Goal: Information Seeking & Learning: Compare options

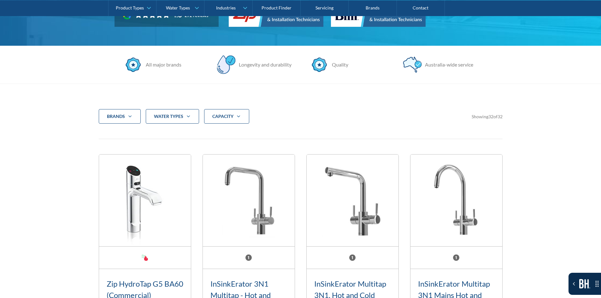
scroll to position [158, 0]
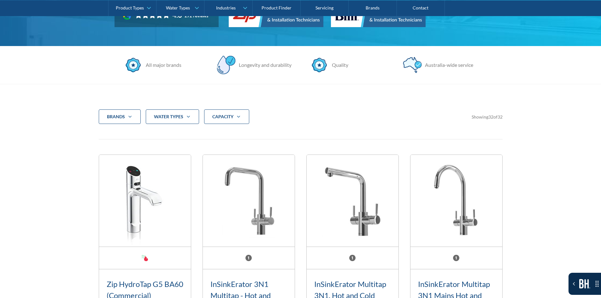
click at [121, 118] on div "Brands" at bounding box center [116, 117] width 18 height 6
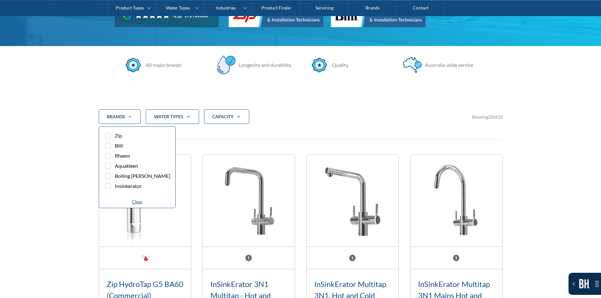
click at [118, 137] on span "Zip" at bounding box center [118, 136] width 7 height 8
click at [116, 136] on input "Zip" at bounding box center [114, 134] width 4 height 4
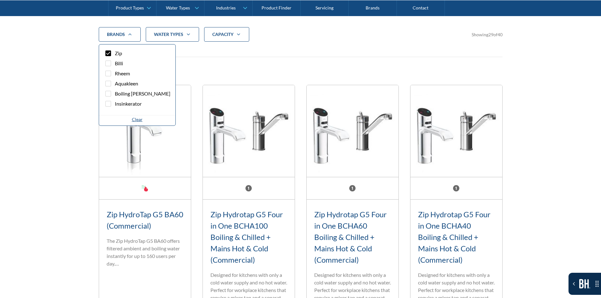
scroll to position [242, 0]
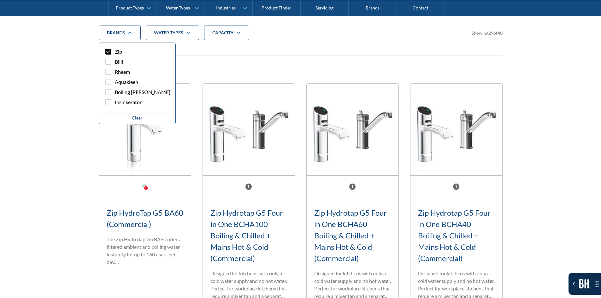
click at [112, 52] on label "Zip" at bounding box center [137, 53] width 66 height 10
click at [112, 52] on input "Zip" at bounding box center [114, 50] width 4 height 4
checkbox input "false"
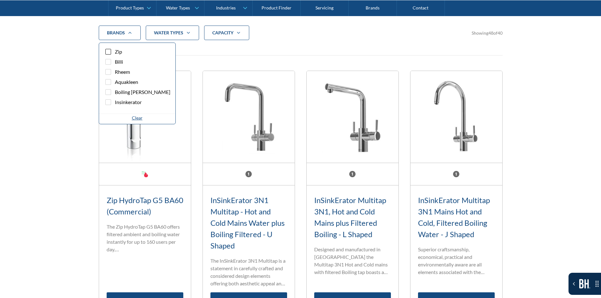
click at [136, 119] on div "Clear" at bounding box center [137, 119] width 76 height 10
click at [133, 118] on div "Clear" at bounding box center [137, 118] width 11 height 7
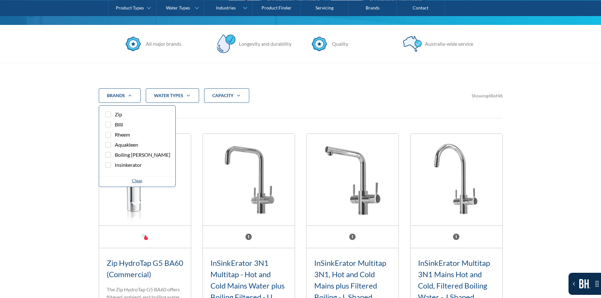
scroll to position [179, 0]
click at [155, 94] on strong "water Types" at bounding box center [168, 95] width 29 height 5
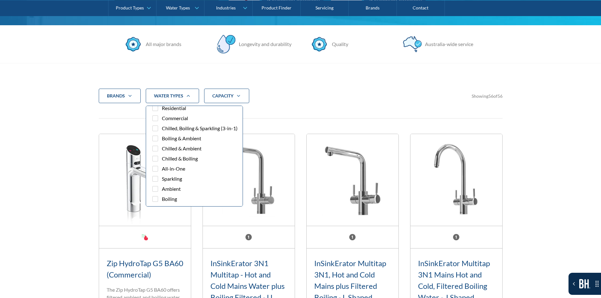
scroll to position [0, 0]
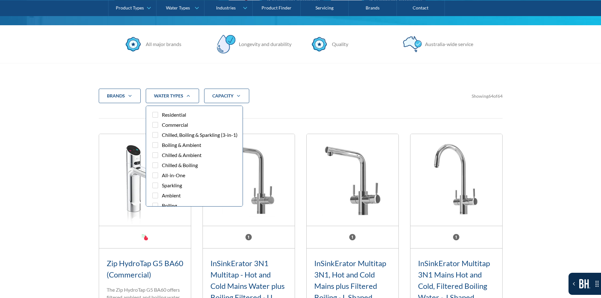
click at [169, 117] on span "Residential" at bounding box center [174, 115] width 24 height 8
click at [163, 115] on input "Residential" at bounding box center [161, 113] width 4 height 4
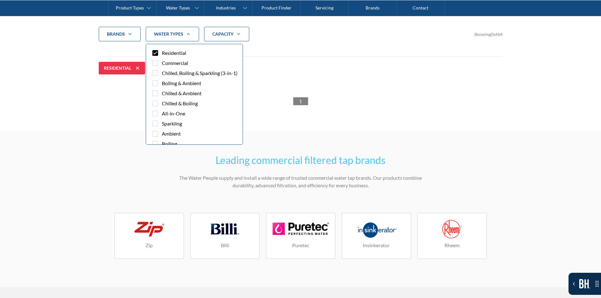
scroll to position [242, 0]
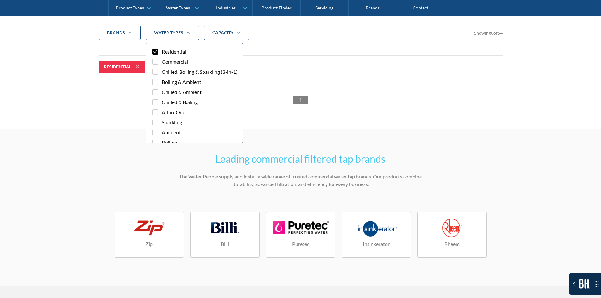
click at [157, 54] on div "Filter 5" at bounding box center [155, 52] width 6 height 6
click at [159, 52] on input "Residential" at bounding box center [161, 50] width 4 height 4
checkbox input "false"
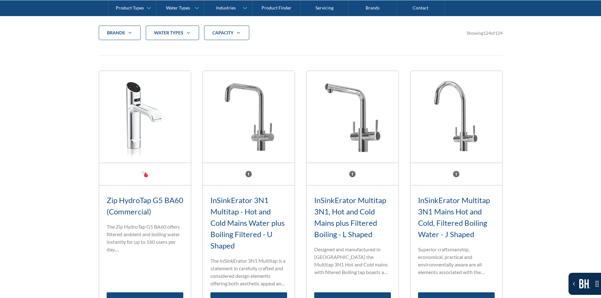
drag, startPoint x: 57, startPoint y: 132, endPoint x: 95, endPoint y: 106, distance: 45.5
click at [221, 34] on strong "CAPACITY" at bounding box center [222, 32] width 21 height 5
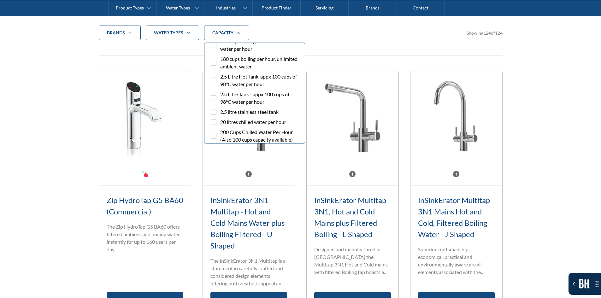
scroll to position [631, 0]
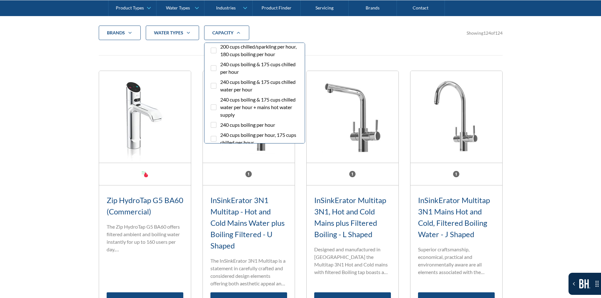
click at [225, 61] on label "200 cups chilled/sparkling per hour, 180 cups boiling per hour" at bounding box center [255, 52] width 90 height 18
click at [221, 47] on input "200 cups chilled/sparkling per hour, 180 cups boiling per hour" at bounding box center [219, 45] width 4 height 4
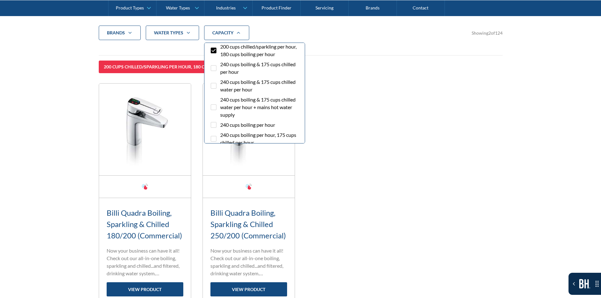
click at [215, 53] on div "Filter 5" at bounding box center [214, 51] width 6 height 6
click at [217, 47] on input "200 cups chilled/sparkling per hour, 180 cups boiling per hour" at bounding box center [219, 45] width 4 height 4
checkbox input "false"
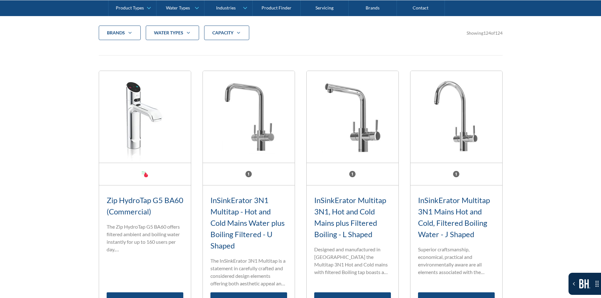
click at [232, 37] on div "CAPACITY" at bounding box center [226, 33] width 45 height 15
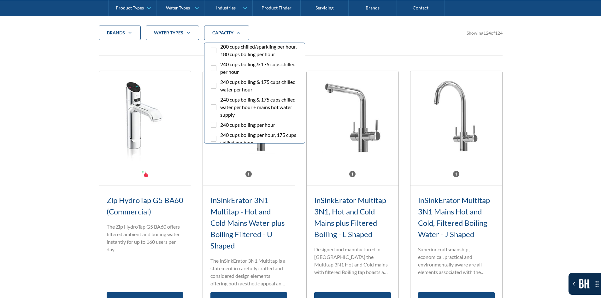
click at [229, 40] on span "200 Litres of Chilled, Sparkling Water per hour" at bounding box center [260, 32] width 80 height 15
click at [221, 29] on input "200 Litres of Chilled, Sparkling Water per hour" at bounding box center [219, 27] width 4 height 4
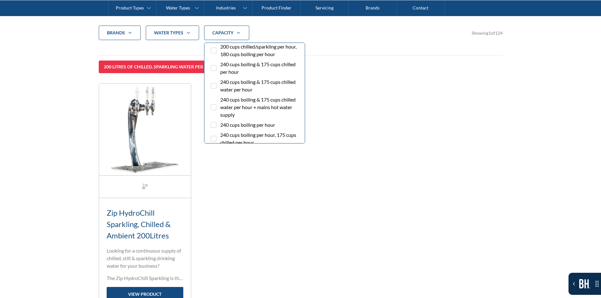
click at [215, 36] on div "Filter 5" at bounding box center [214, 33] width 6 height 6
click at [217, 29] on input "200 Litres of Chilled, Sparkling Water per hour" at bounding box center [219, 27] width 4 height 4
checkbox input "false"
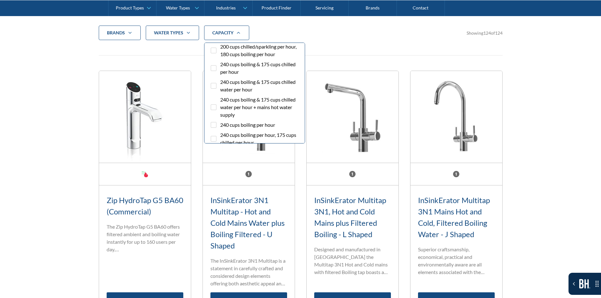
click at [178, 53] on div "Brands Zip Billi Rheem Aquakleen Boiling billy Insinkerator Clear water Types R…" at bounding box center [301, 41] width 404 height 30
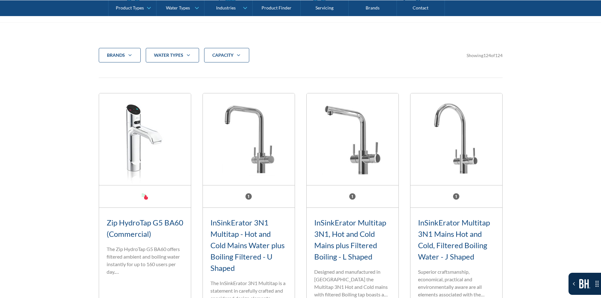
scroll to position [210, 0]
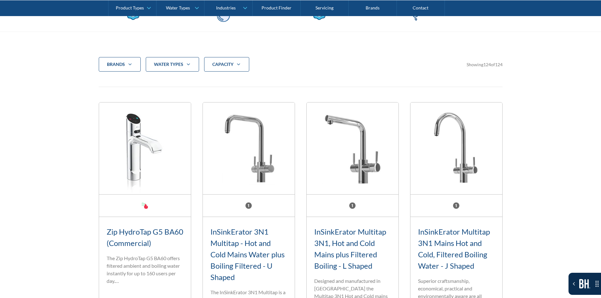
click at [234, 63] on div "CAPACITY" at bounding box center [226, 64] width 45 height 15
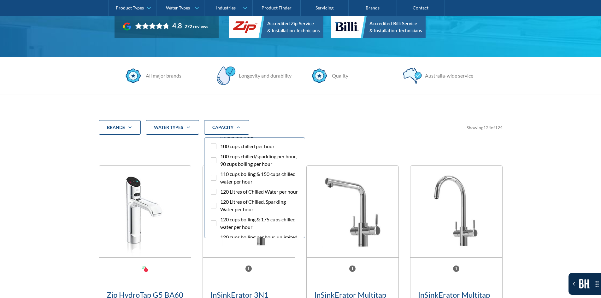
scroll to position [58, 0]
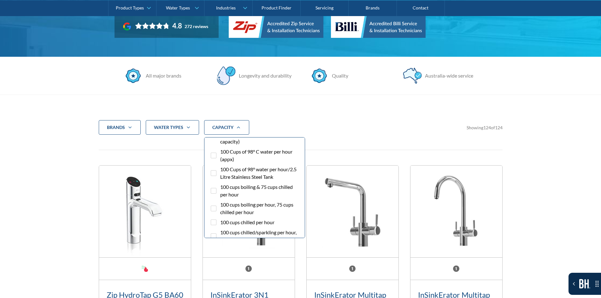
click at [282, 121] on div "Brands Zip Billi Rheem Aquakleen Boiling billy Insinkerator Clear water Types R…" at bounding box center [301, 127] width 404 height 15
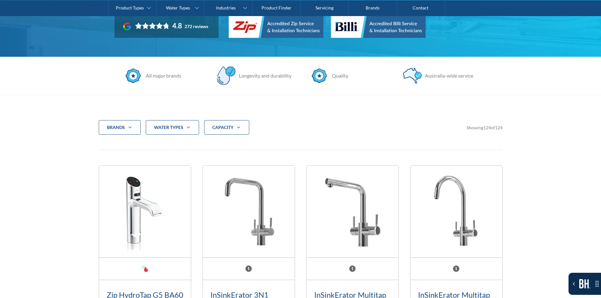
click at [136, 125] on div "Brands" at bounding box center [120, 127] width 42 height 15
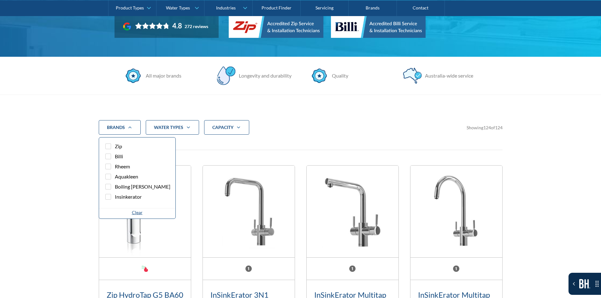
drag, startPoint x: 136, startPoint y: 125, endPoint x: 136, endPoint y: 135, distance: 10.7
click at [136, 135] on div "Brands Zip Billi Rheem Aquakleen Boiling billy Insinkerator Clear water Types R…" at bounding box center [301, 132] width 404 height 25
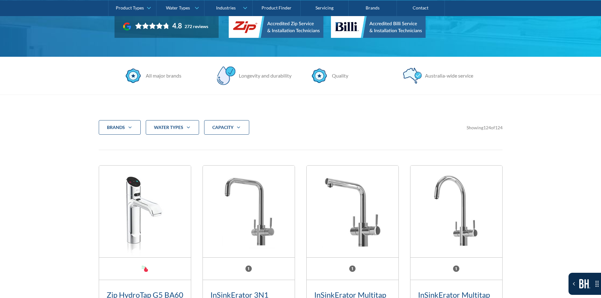
click at [122, 124] on div "Brands" at bounding box center [116, 127] width 18 height 6
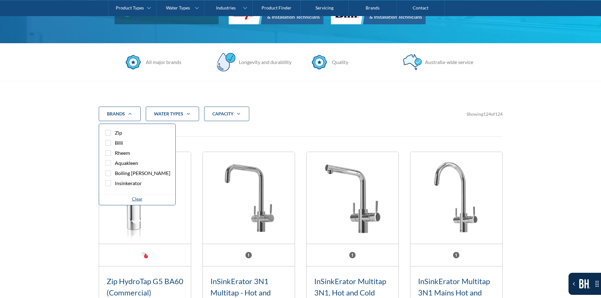
scroll to position [179, 0]
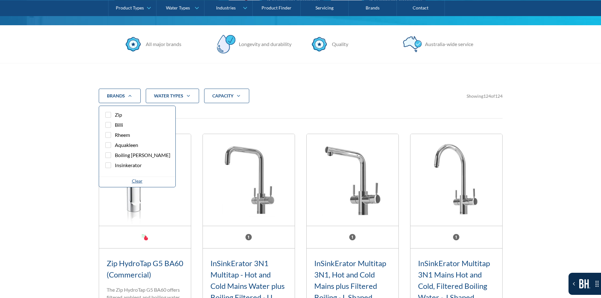
click at [126, 92] on div "Brands" at bounding box center [120, 96] width 42 height 15
click at [128, 102] on div "Brands" at bounding box center [120, 96] width 42 height 15
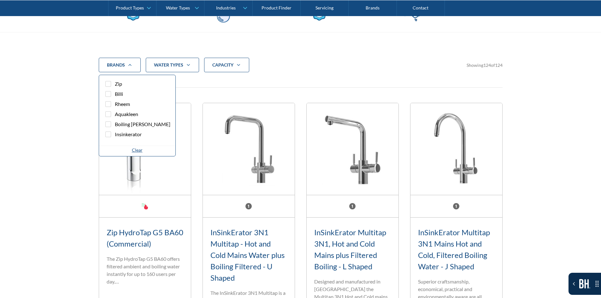
scroll to position [210, 0]
click at [168, 72] on div "Brands Zip Billi Rheem Aquakleen Boiling billy Insinkerator Clear water Types R…" at bounding box center [301, 69] width 404 height 25
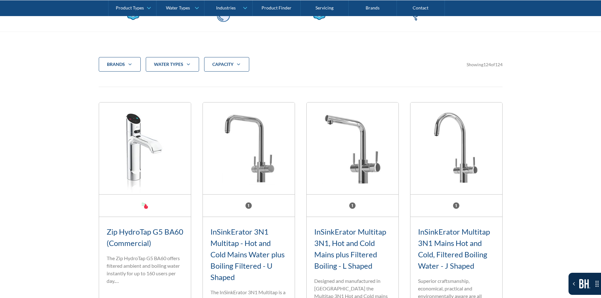
click at [174, 67] on div "water Types" at bounding box center [168, 64] width 29 height 6
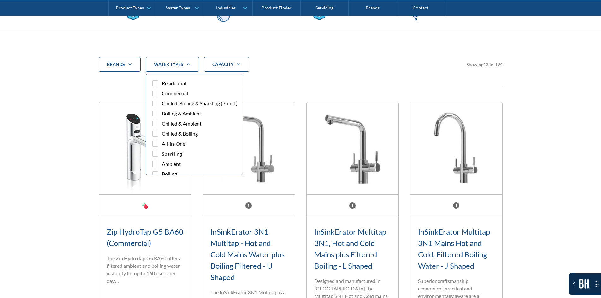
click at [176, 21] on div "All major brands" at bounding box center [161, 12] width 88 height 19
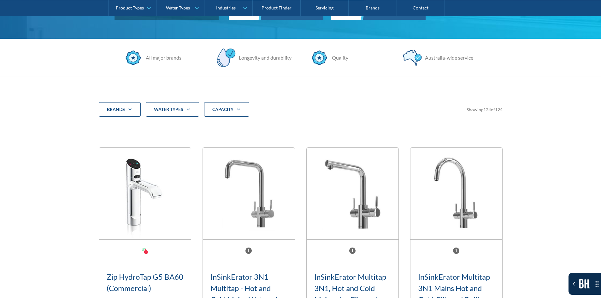
scroll to position [147, 0]
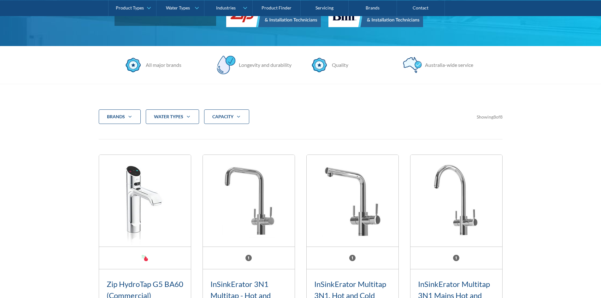
drag, startPoint x: 0, startPoint y: 0, endPoint x: 122, endPoint y: 108, distance: 162.8
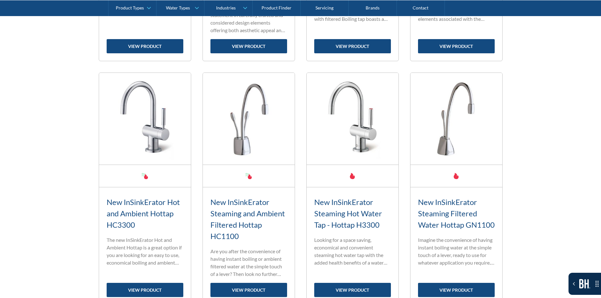
scroll to position [505, 0]
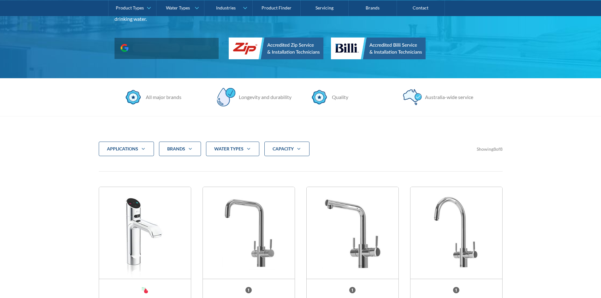
scroll to position [126, 0]
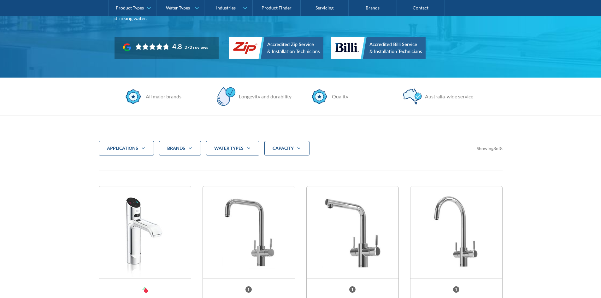
click at [134, 150] on div "applications" at bounding box center [122, 148] width 31 height 6
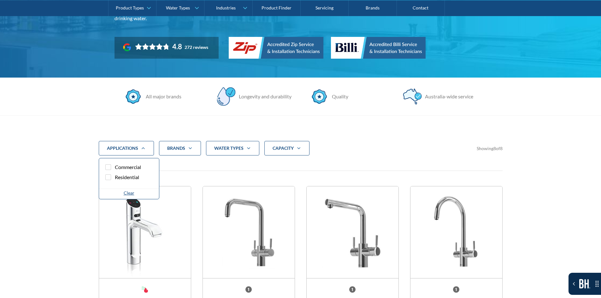
click at [127, 180] on span "Residential" at bounding box center [127, 178] width 24 height 8
click at [116, 178] on input "Residential" at bounding box center [114, 176] width 4 height 4
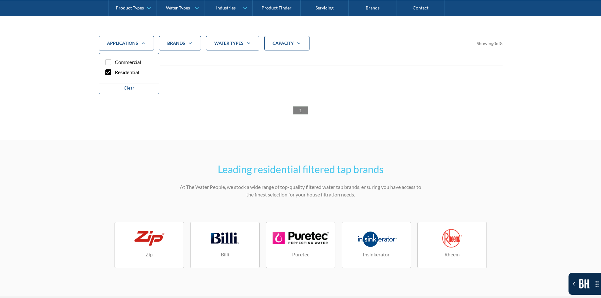
scroll to position [242, 0]
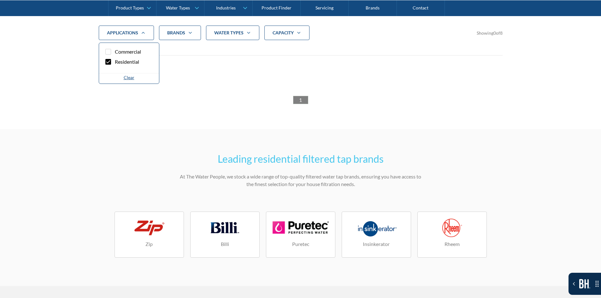
click at [73, 131] on section "Leading residential filtered tap brands At The Water People, we stock a wide ra…" at bounding box center [300, 207] width 601 height 157
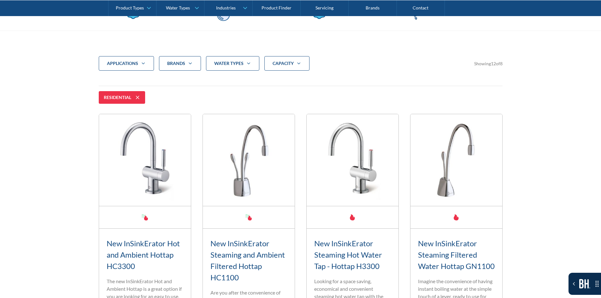
scroll to position [210, 0]
click at [139, 102] on div at bounding box center [138, 99] width 8 height 8
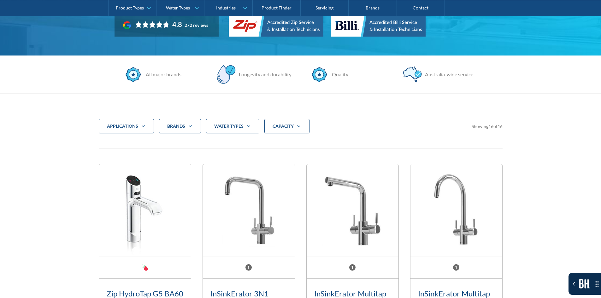
scroll to position [147, 0]
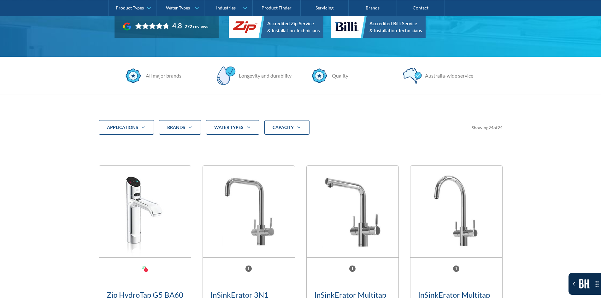
click at [134, 134] on div "applications" at bounding box center [126, 127] width 55 height 15
click at [124, 154] on span "Residential" at bounding box center [127, 157] width 24 height 8
click at [116, 154] on input "Residential" at bounding box center [114, 155] width 4 height 4
checkbox input "true"
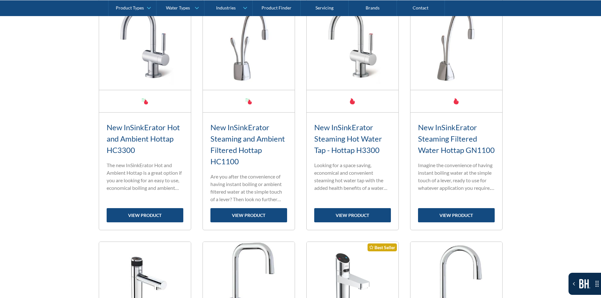
scroll to position [336, 0]
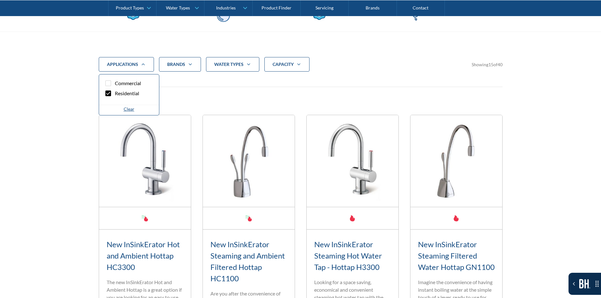
click at [125, 88] on label "Commercial" at bounding box center [129, 85] width 50 height 10
click at [116, 84] on input "Commercial" at bounding box center [114, 82] width 4 height 4
checkbox input "true"
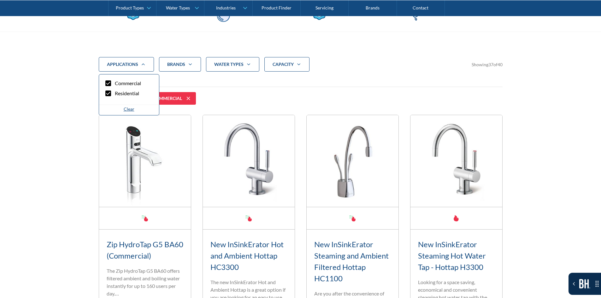
scroll to position [242, 0]
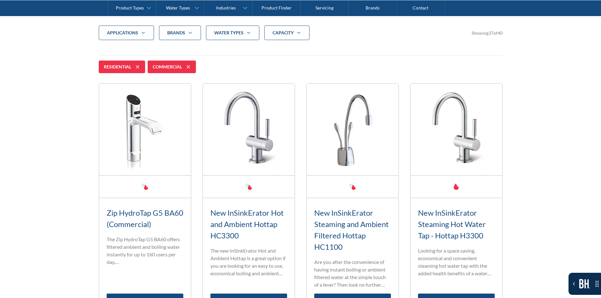
click at [143, 67] on div "Residential" at bounding box center [122, 67] width 46 height 13
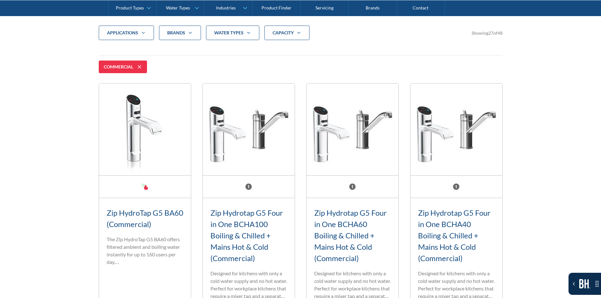
click at [143, 68] on icon at bounding box center [140, 67] width 8 height 8
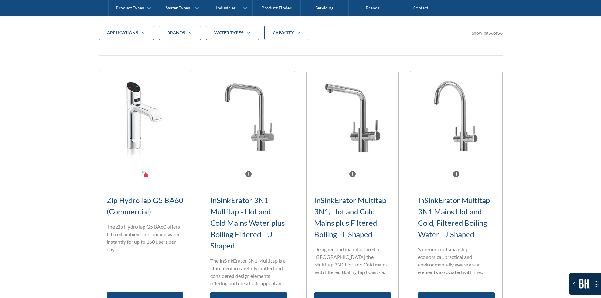
click at [180, 33] on div "Brands" at bounding box center [176, 33] width 18 height 6
click at [177, 62] on span "Billi" at bounding box center [179, 62] width 8 height 8
click at [176, 62] on input "Billi" at bounding box center [174, 60] width 4 height 4
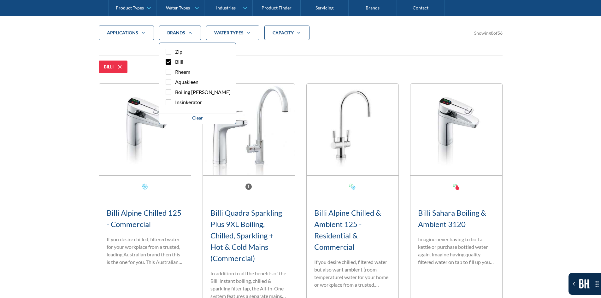
click at [122, 65] on icon at bounding box center [119, 66] width 3 height 3
checkbox input "false"
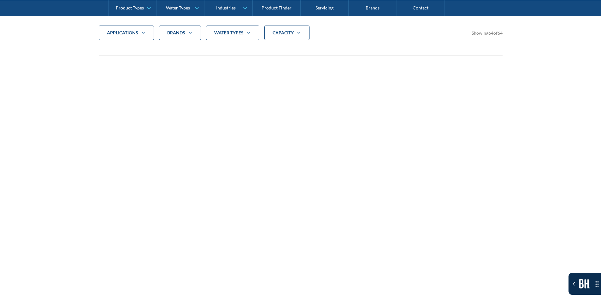
click at [232, 32] on strong "water Types" at bounding box center [228, 32] width 29 height 5
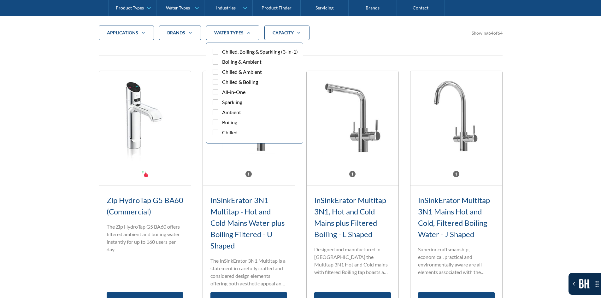
click at [223, 54] on span "Chilled, Boiling & Sparkling (3-in-1)" at bounding box center [260, 52] width 76 height 8
click at [223, 52] on input "Chilled, Boiling & Sparkling (3-in-1)" at bounding box center [221, 50] width 4 height 4
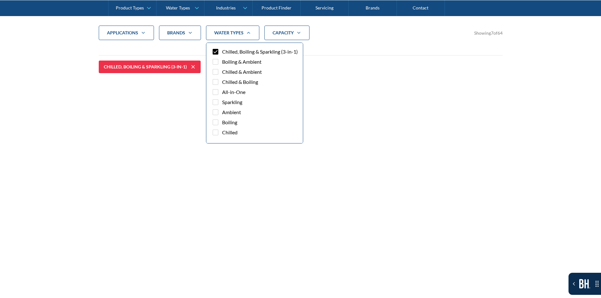
click at [223, 54] on span "Chilled, Boiling & Sparkling (3-in-1)" at bounding box center [260, 52] width 76 height 8
click at [223, 52] on input "Chilled, Boiling & Sparkling (3-in-1)" at bounding box center [221, 50] width 4 height 4
checkbox input "false"
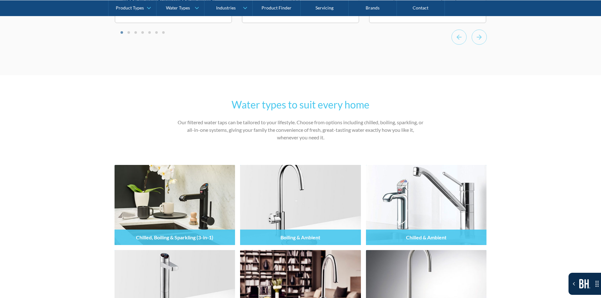
scroll to position [2420, 0]
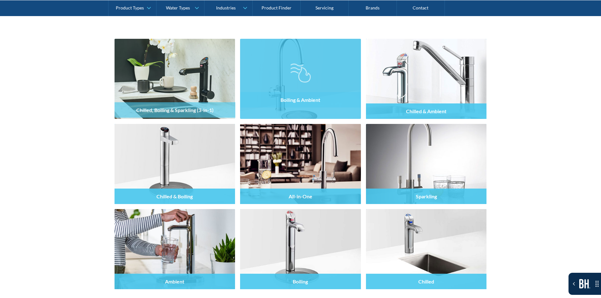
click at [273, 92] on div "Boiling & Ambient" at bounding box center [300, 99] width 121 height 15
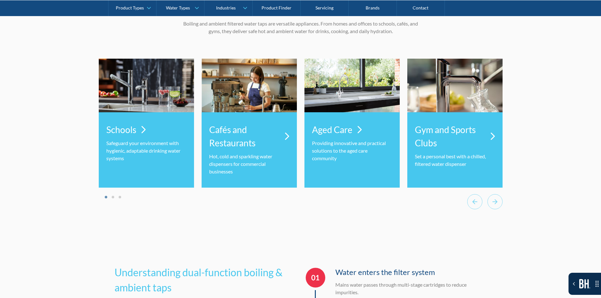
scroll to position [2363, 0]
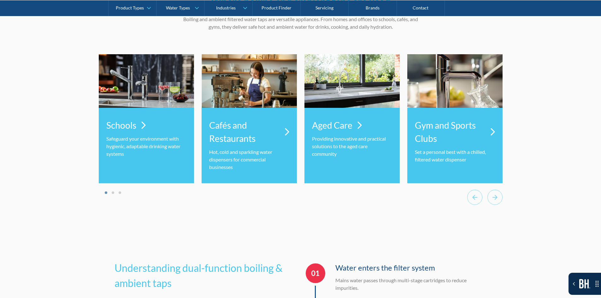
click at [122, 193] on li "Select a slide to show" at bounding box center [120, 192] width 4 height 5
click at [119, 193] on button "Go to page 3" at bounding box center [120, 193] width 3 height 3
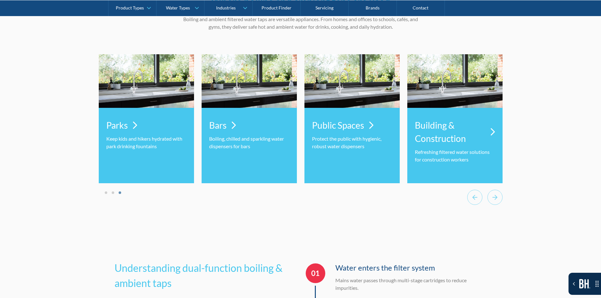
click at [114, 193] on li "Select a slide to show" at bounding box center [113, 192] width 4 height 5
click at [114, 193] on button "Go to page 2" at bounding box center [113, 193] width 3 height 3
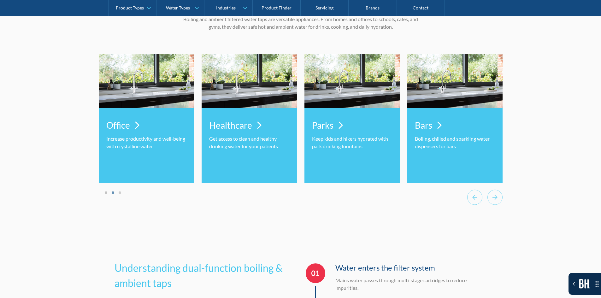
click at [105, 193] on button "Go to page 1" at bounding box center [106, 193] width 3 height 3
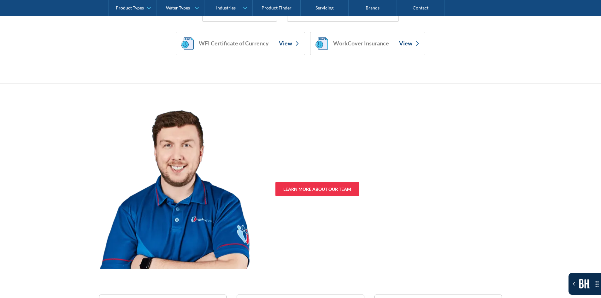
scroll to position [2620, 0]
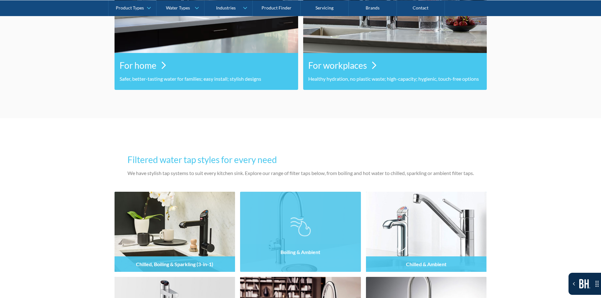
scroll to position [316, 0]
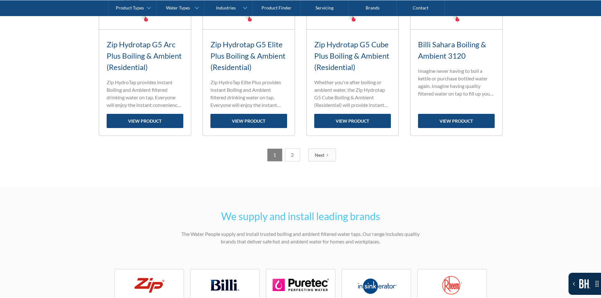
scroll to position [631, 0]
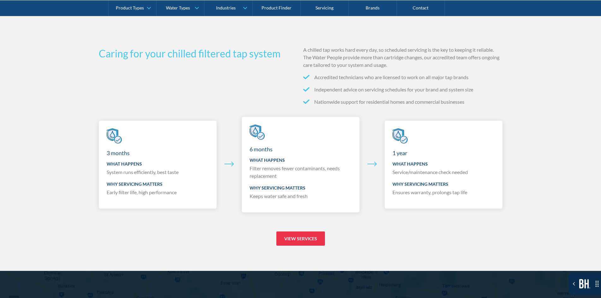
scroll to position [2846, 0]
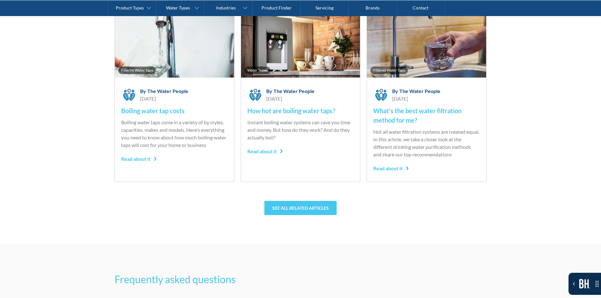
scroll to position [4135, 0]
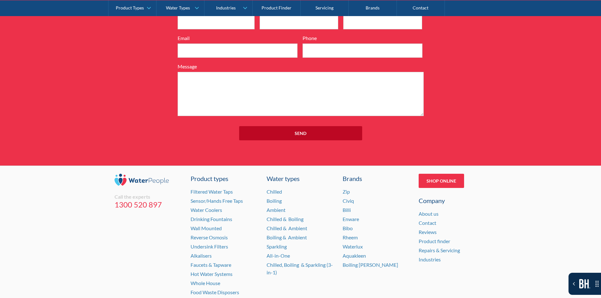
scroll to position [3853, 0]
